Goal: Information Seeking & Learning: Learn about a topic

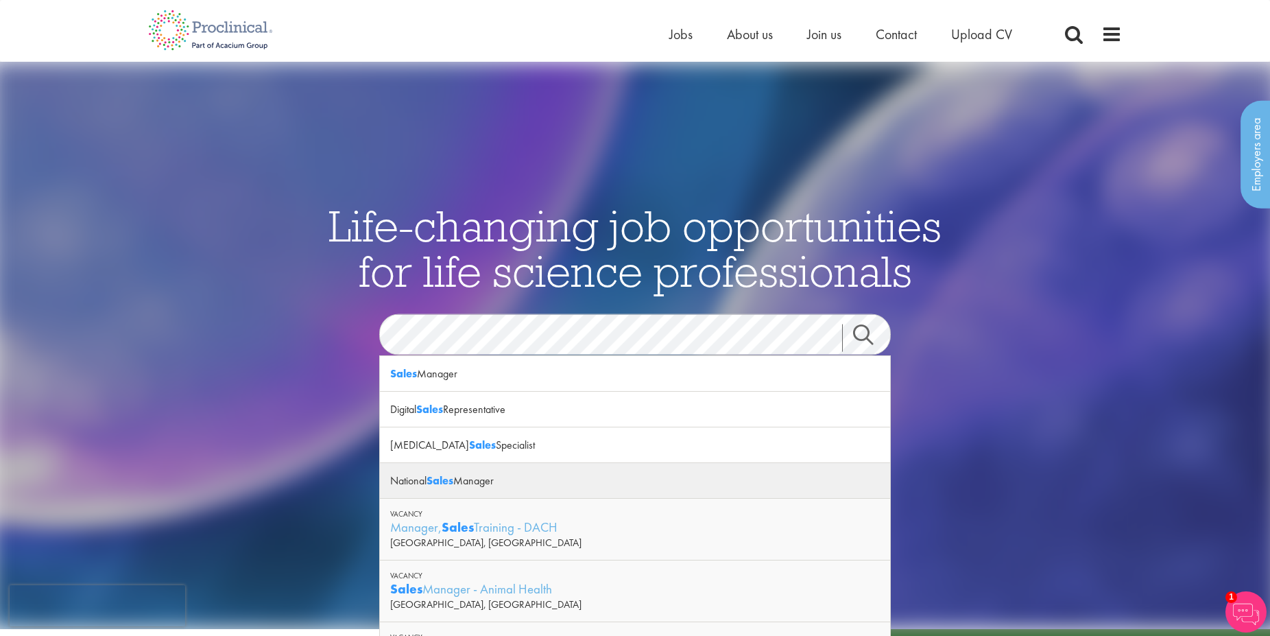
click at [462, 482] on div "National Sales Manager" at bounding box center [635, 481] width 510 height 36
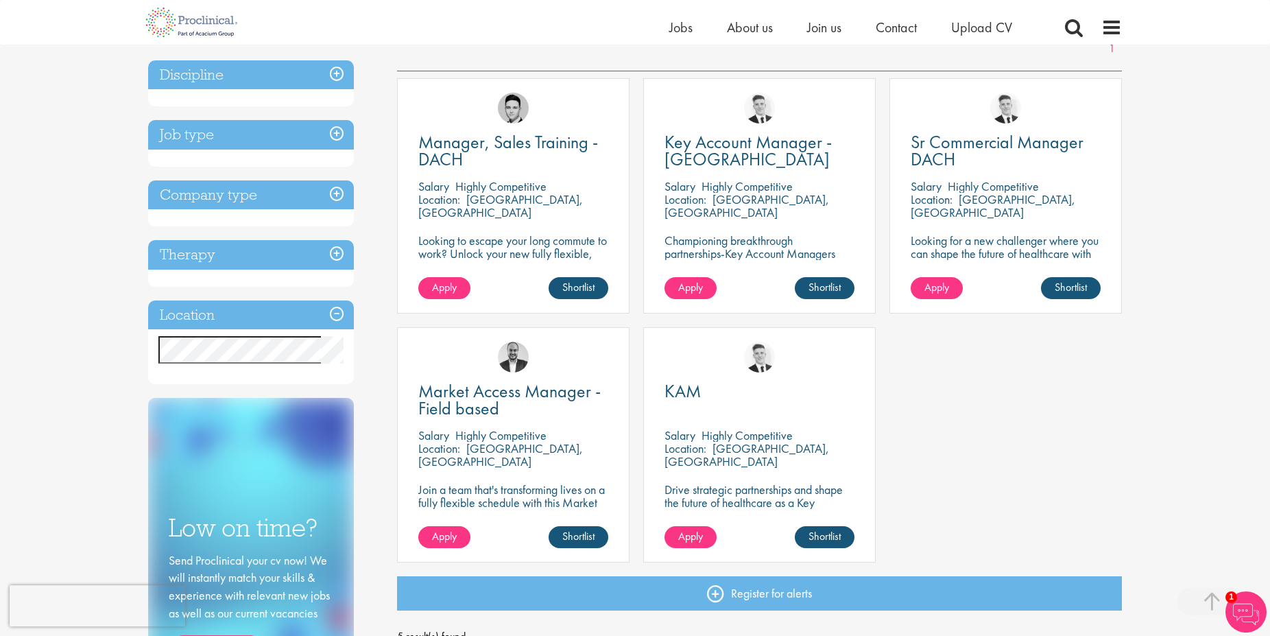
scroll to position [280, 0]
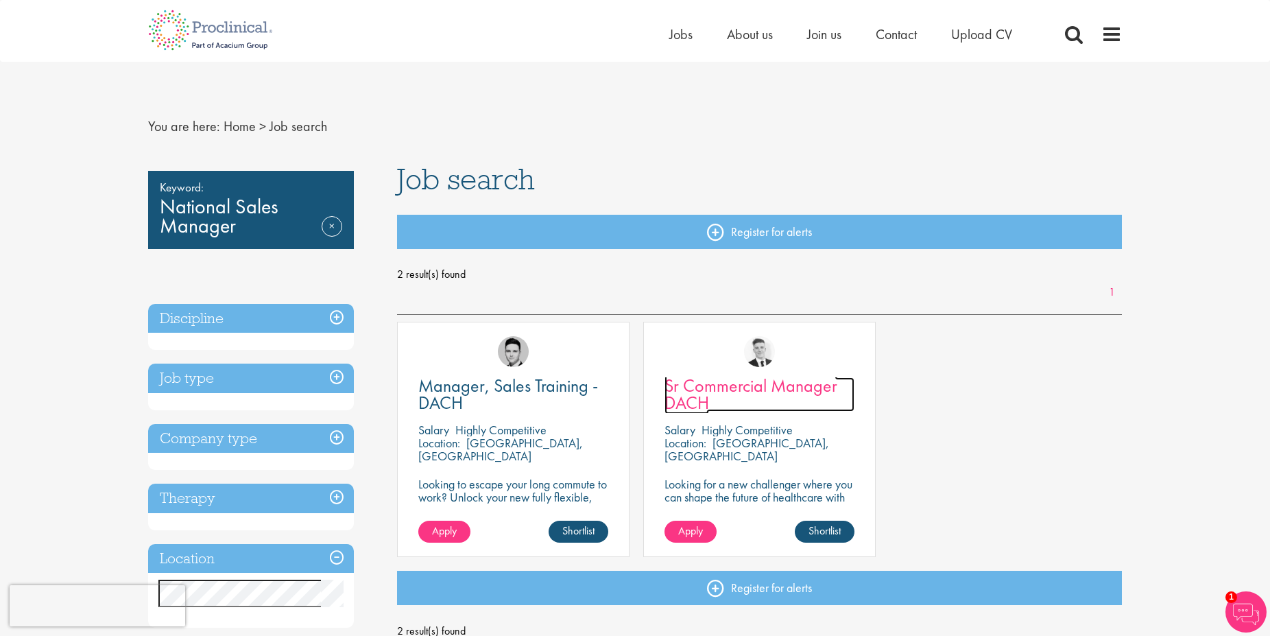
click at [730, 386] on span "Sr Commercial Manager DACH" at bounding box center [751, 394] width 173 height 40
